Goal: Information Seeking & Learning: Learn about a topic

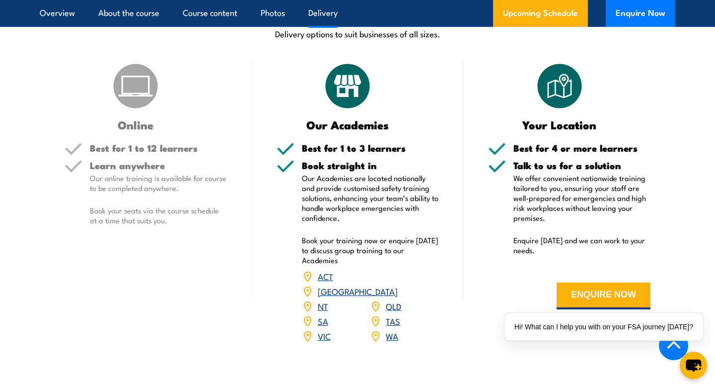
scroll to position [1465, 0]
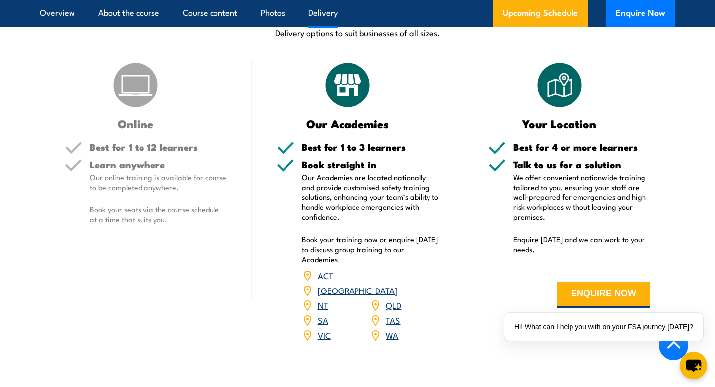
click at [152, 144] on h5 "Best for 1 to 12 learners" at bounding box center [158, 146] width 137 height 9
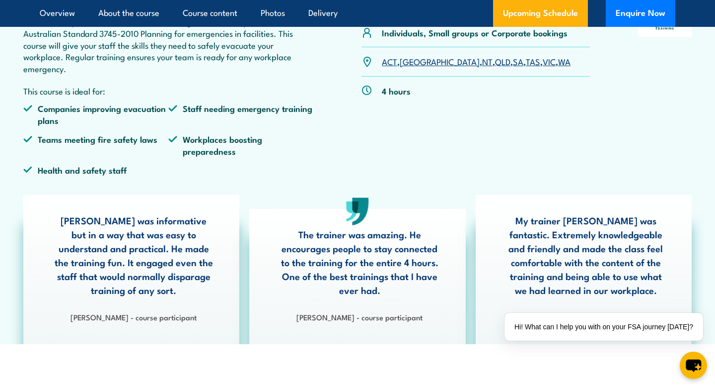
scroll to position [0, 0]
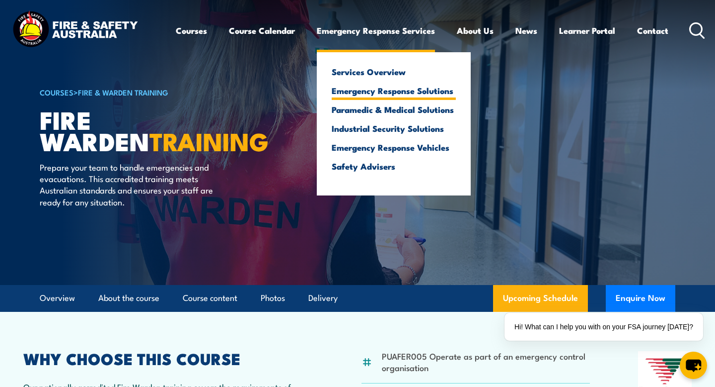
click at [343, 93] on link "Emergency Response Solutions" at bounding box center [394, 90] width 124 height 9
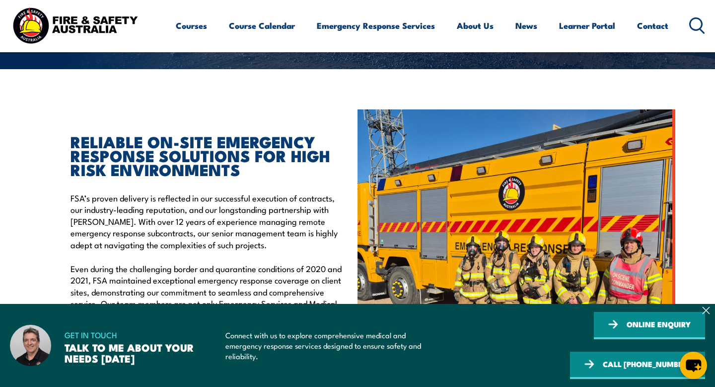
scroll to position [218, 0]
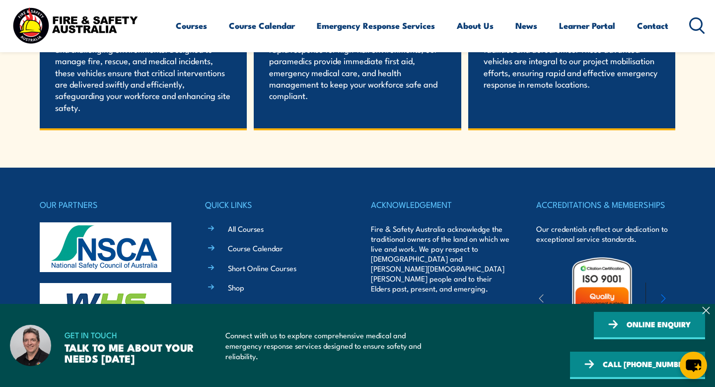
scroll to position [2270, 0]
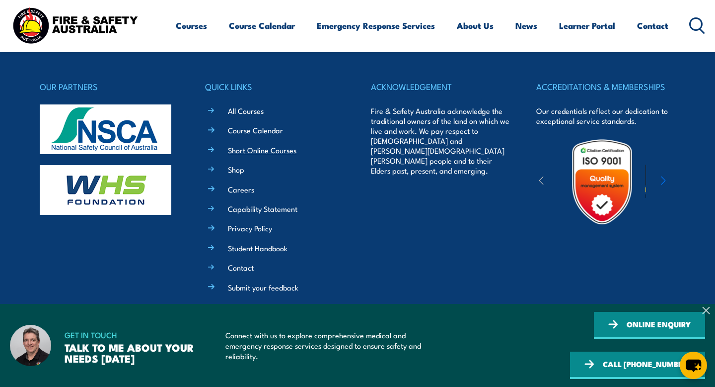
click at [251, 148] on link "Short Online Courses" at bounding box center [262, 150] width 69 height 10
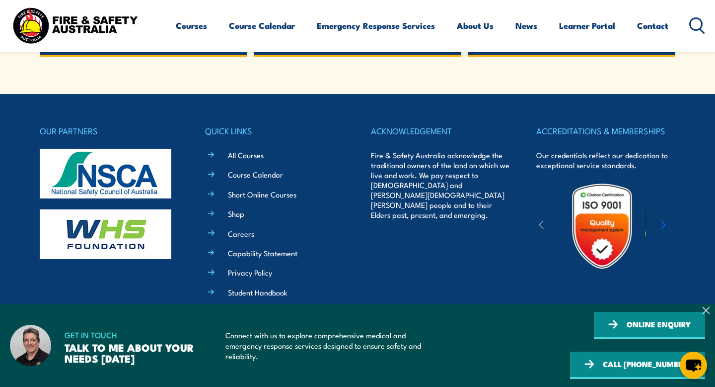
scroll to position [2219, 0]
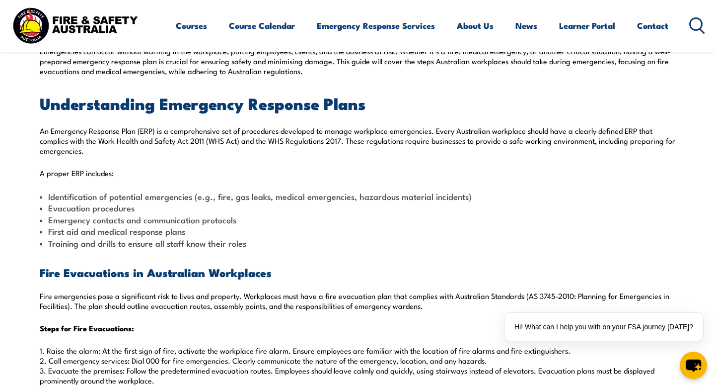
scroll to position [302, 0]
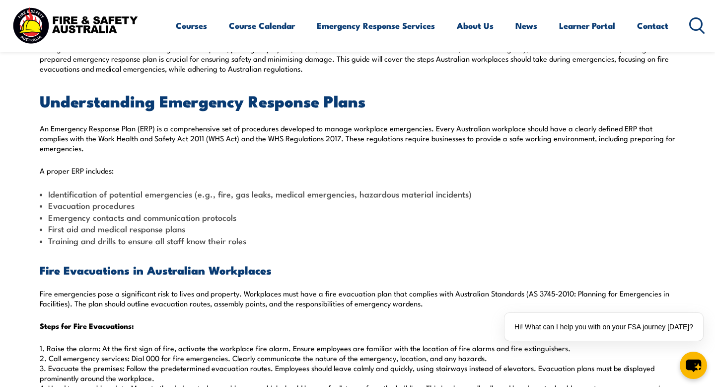
click at [354, 218] on li "Emergency contacts and communication protocols" at bounding box center [358, 216] width 636 height 11
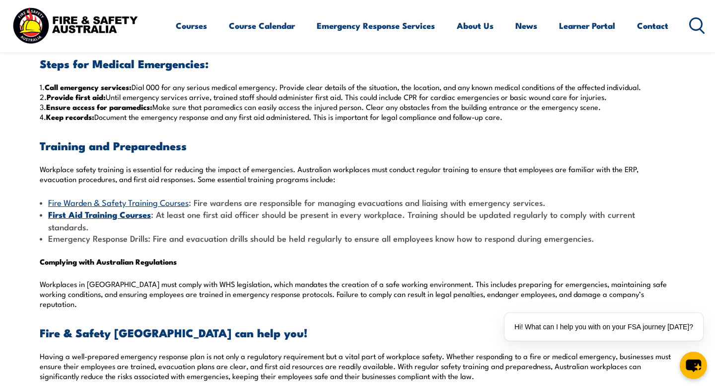
scroll to position [821, 0]
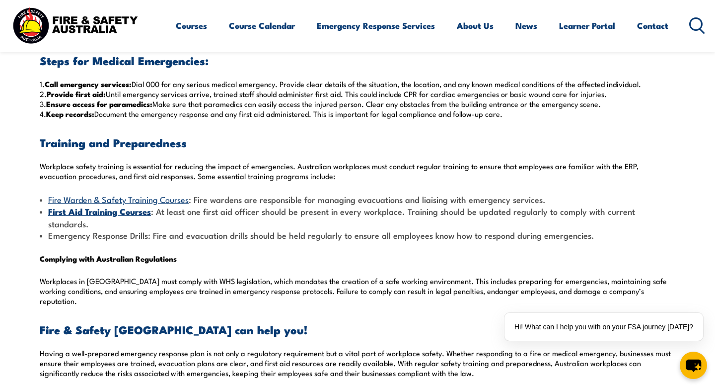
click at [165, 199] on link "Fire Warden & Safety Training Courses" at bounding box center [118, 199] width 141 height 12
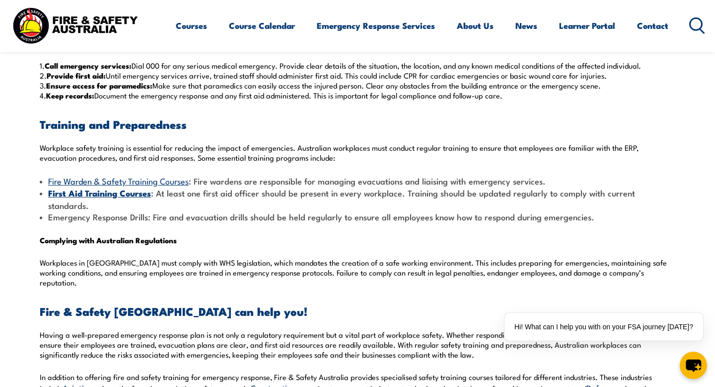
scroll to position [845, 0]
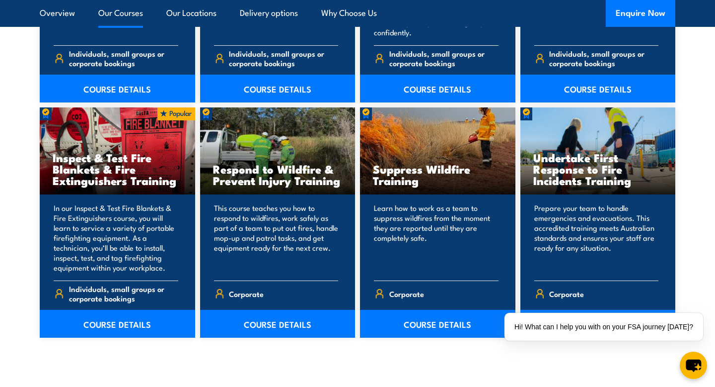
scroll to position [1498, 0]
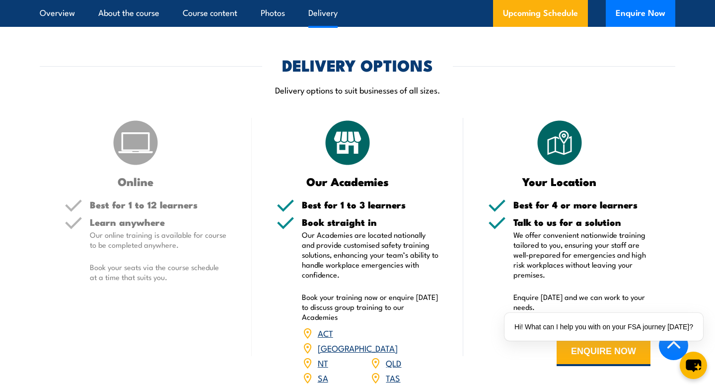
scroll to position [1348, 0]
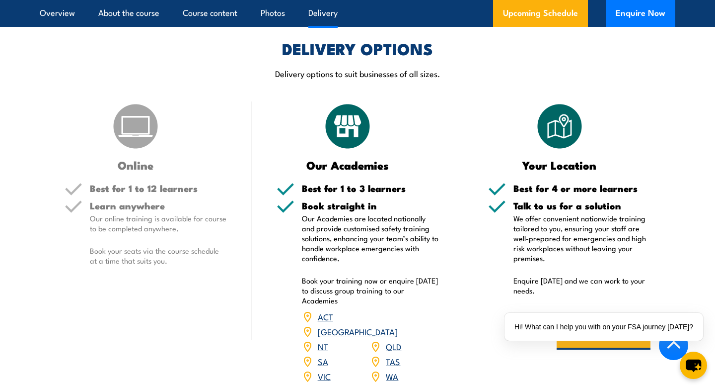
click at [192, 244] on div "Learn anywhere Our online training is available for course to be completed anyw…" at bounding box center [158, 241] width 137 height 81
click at [186, 288] on div "Online Best for 1 to 12 learners Learn anywhere Our online training is availabl…" at bounding box center [146, 248] width 212 height 295
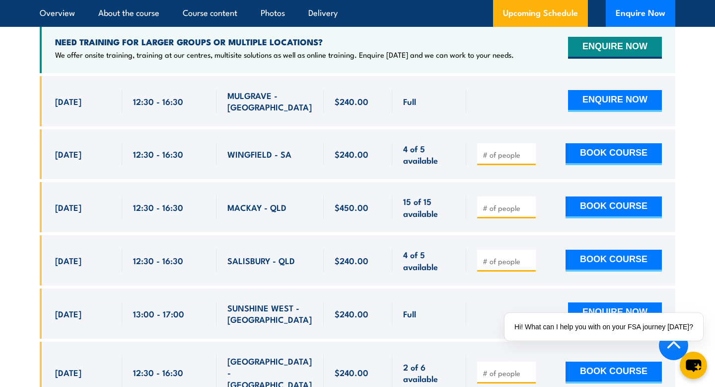
scroll to position [1883, 0]
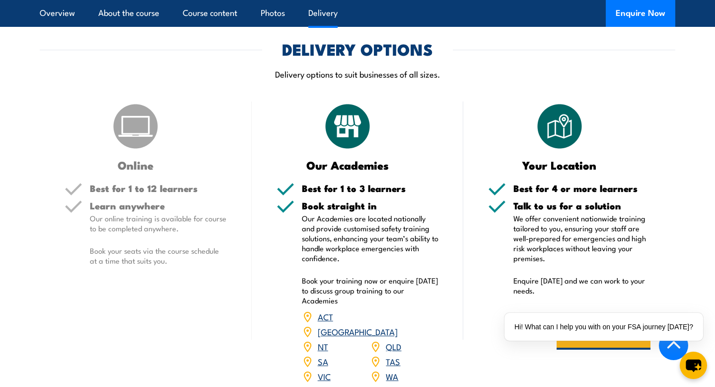
scroll to position [1300, 0]
